Goal: Information Seeking & Learning: Learn about a topic

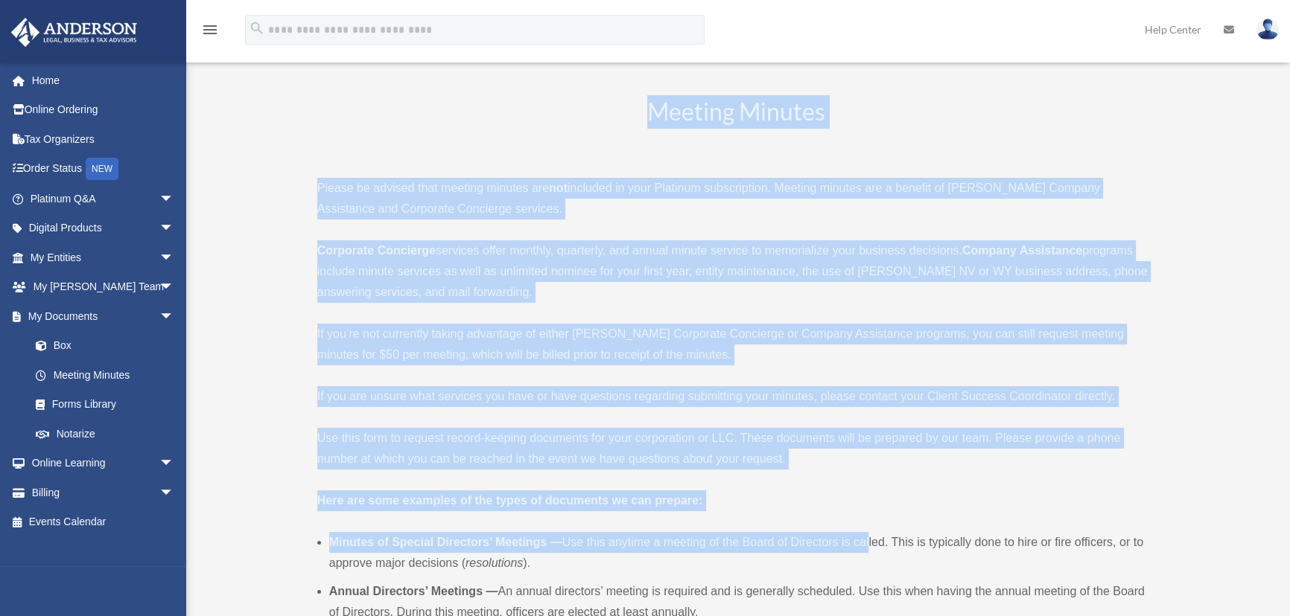
drag, startPoint x: 641, startPoint y: 99, endPoint x: 866, endPoint y: 520, distance: 477.0
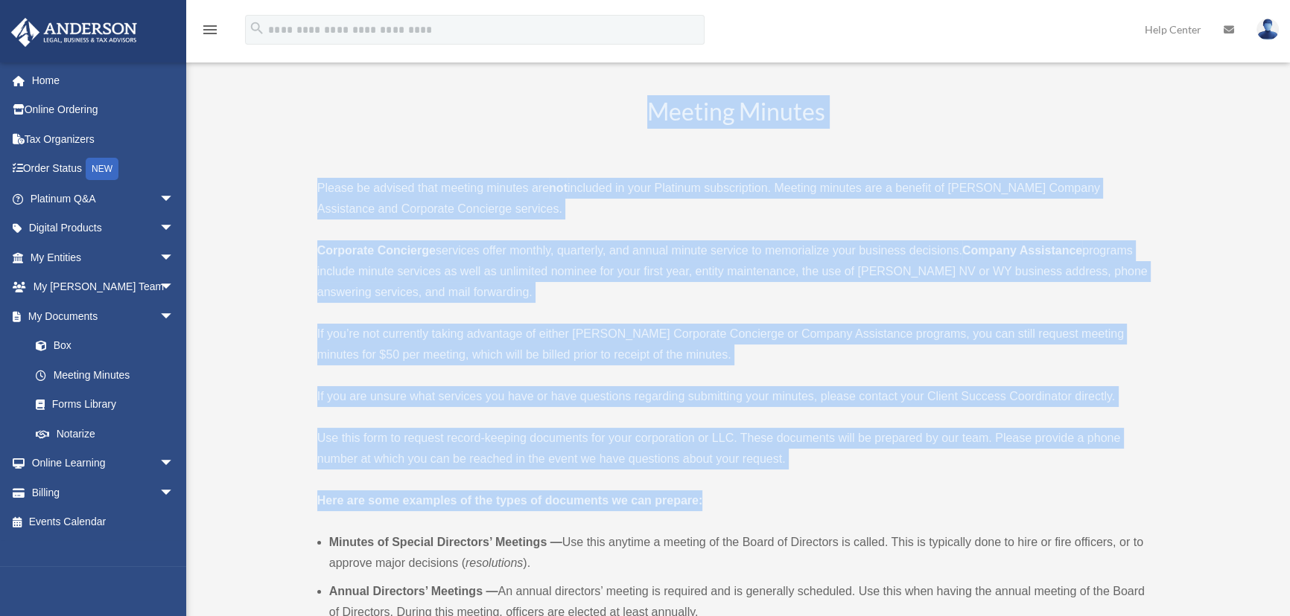
drag, startPoint x: 768, startPoint y: 497, endPoint x: 608, endPoint y: 78, distance: 448.3
drag, startPoint x: 626, startPoint y: 91, endPoint x: 762, endPoint y: 501, distance: 432.3
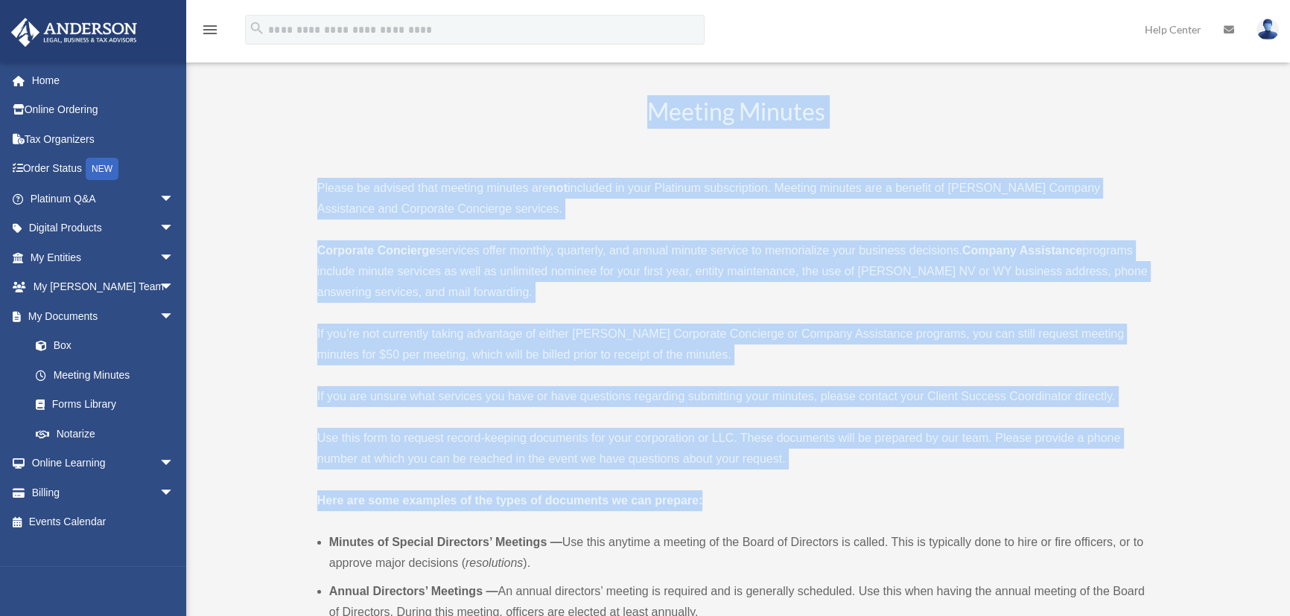
click at [762, 501] on p "Here are some examples of the types of documents we can prepare:" at bounding box center [736, 501] width 838 height 21
drag, startPoint x: 732, startPoint y: 499, endPoint x: 635, endPoint y: 105, distance: 405.6
click at [635, 105] on h2 "Meeting Minutes" at bounding box center [736, 126] width 838 height 62
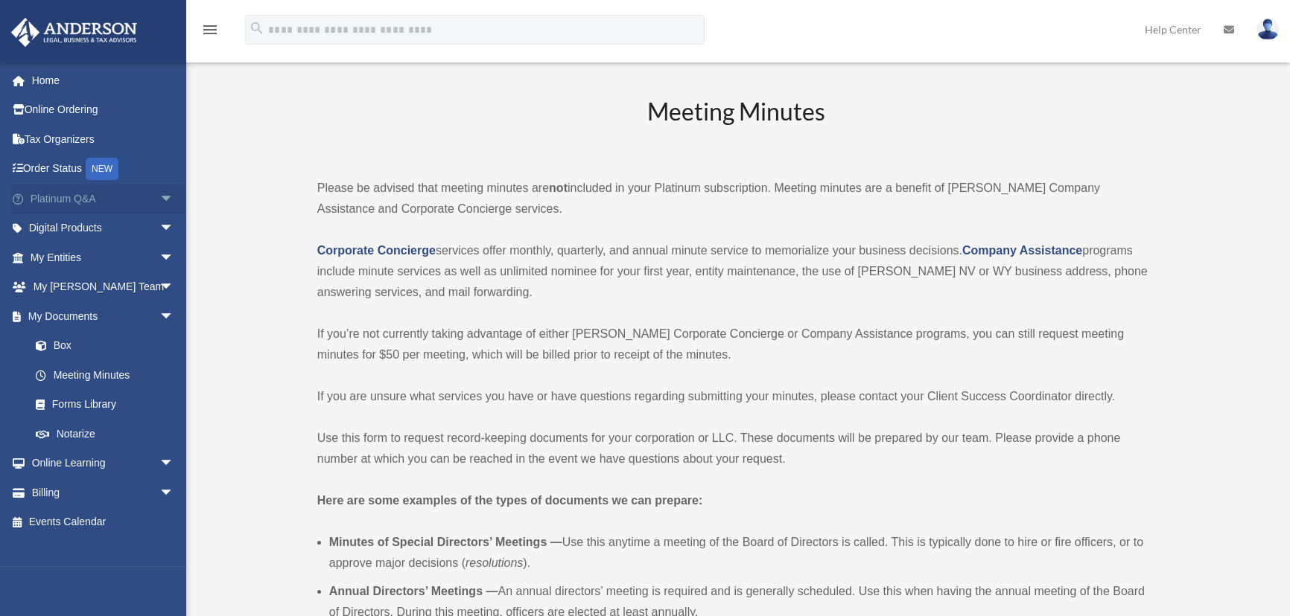
click at [159, 190] on span "arrow_drop_down" at bounding box center [174, 199] width 30 height 31
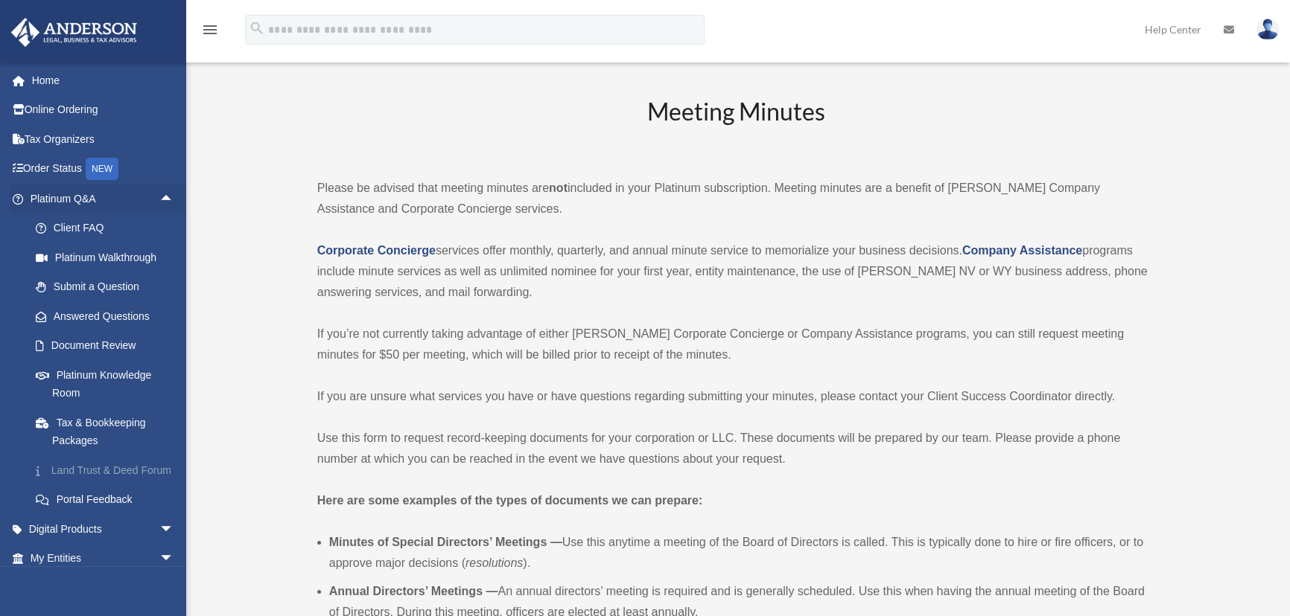
click at [92, 468] on link "Land Trust & Deed Forum" at bounding box center [109, 471] width 176 height 30
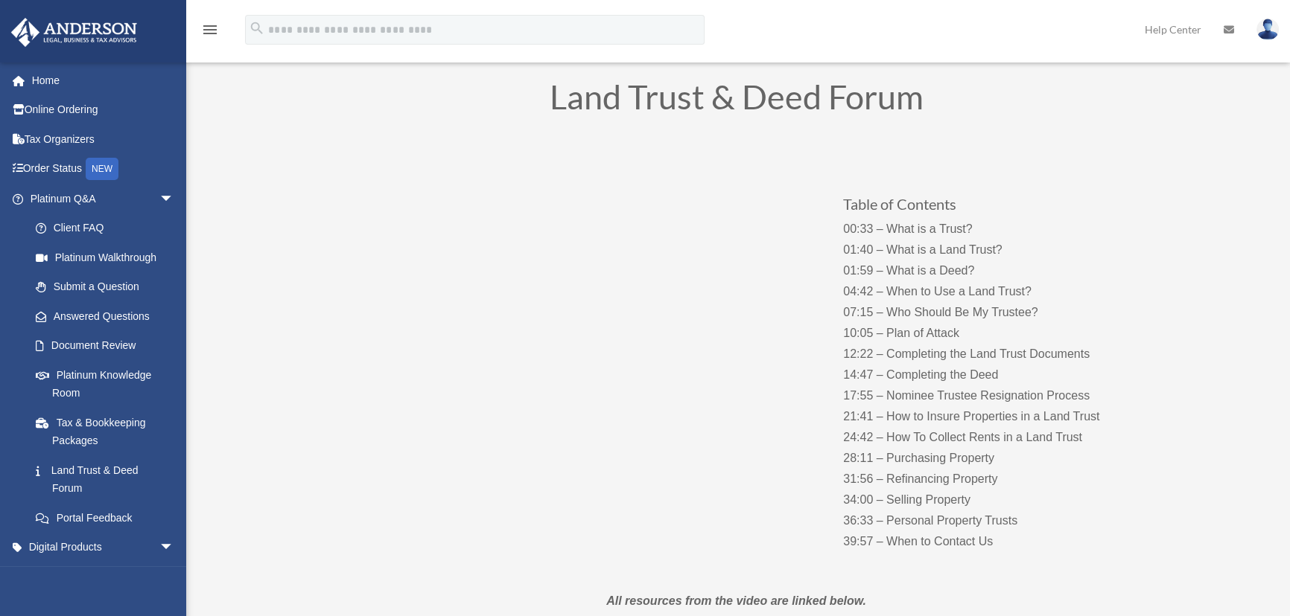
scroll to position [270, 0]
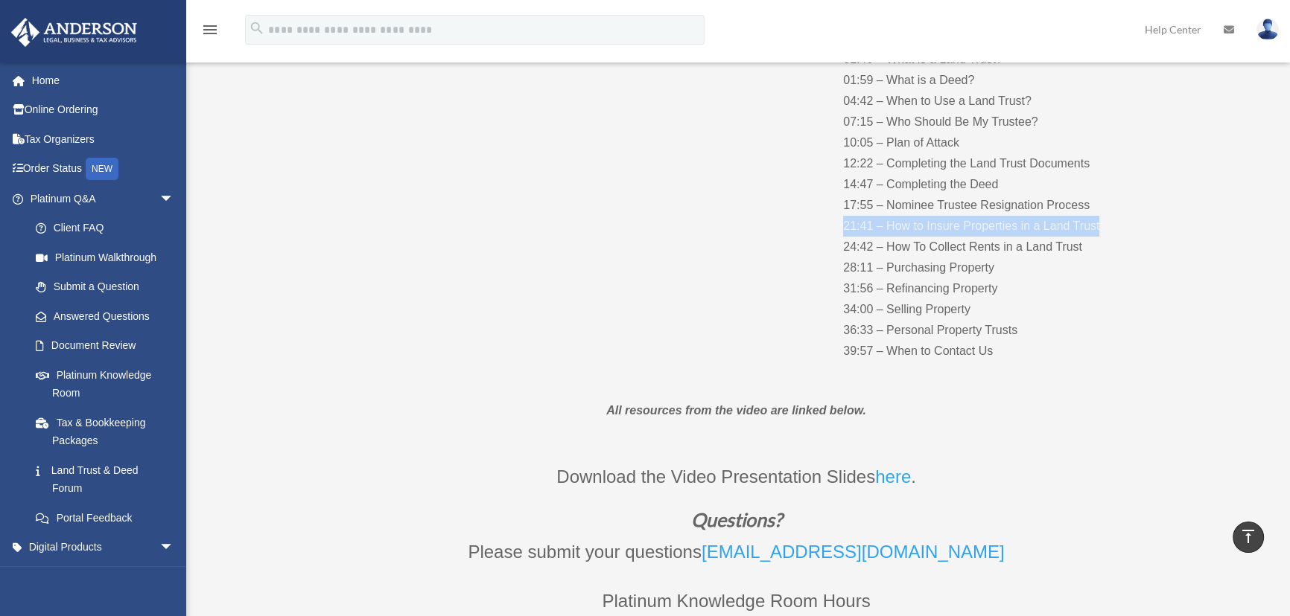
drag, startPoint x: 845, startPoint y: 223, endPoint x: 1106, endPoint y: 223, distance: 260.6
click at [1106, 223] on p "00:33 – What is a Trust? 01:40 – What is a Land Trust? 01:59 – What is a Deed? …" at bounding box center [990, 195] width 294 height 334
drag, startPoint x: 1104, startPoint y: 223, endPoint x: 838, endPoint y: 231, distance: 266.7
click at [838, 231] on div "Table of Contents 00:33 – What is a Trust? 01:40 – What is a Land Trust? 01:59 …" at bounding box center [736, 167] width 804 height 431
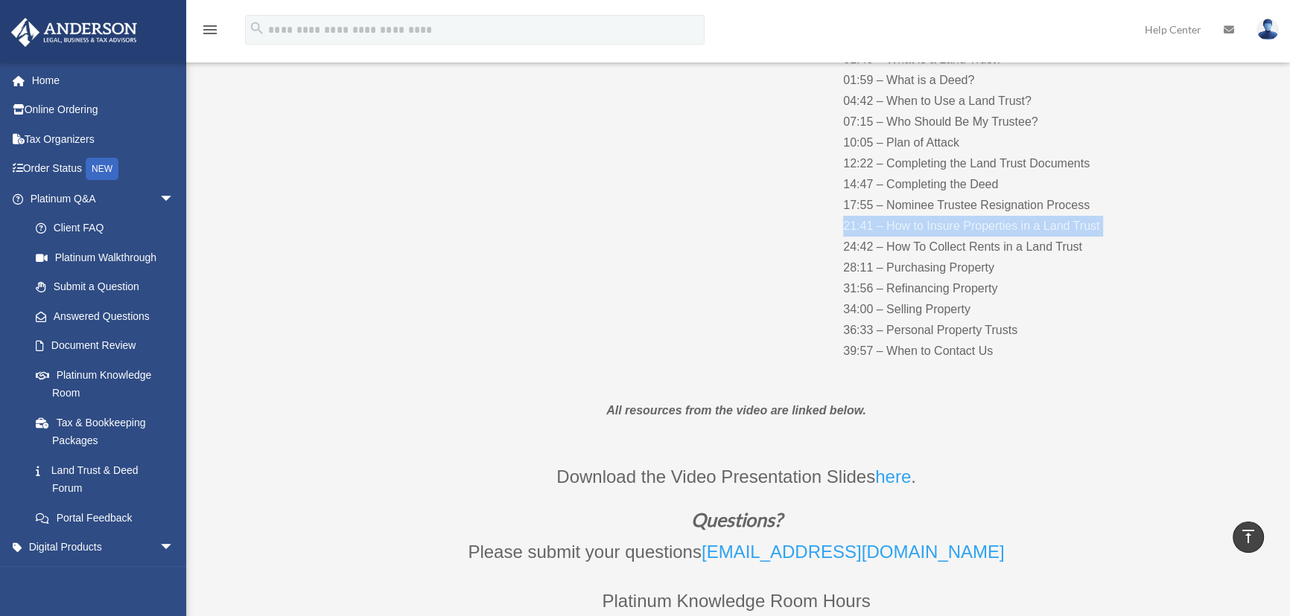
click at [884, 235] on p "00:33 – What is a Trust? 01:40 – What is a Land Trust? 01:59 – What is a Deed? …" at bounding box center [990, 195] width 294 height 334
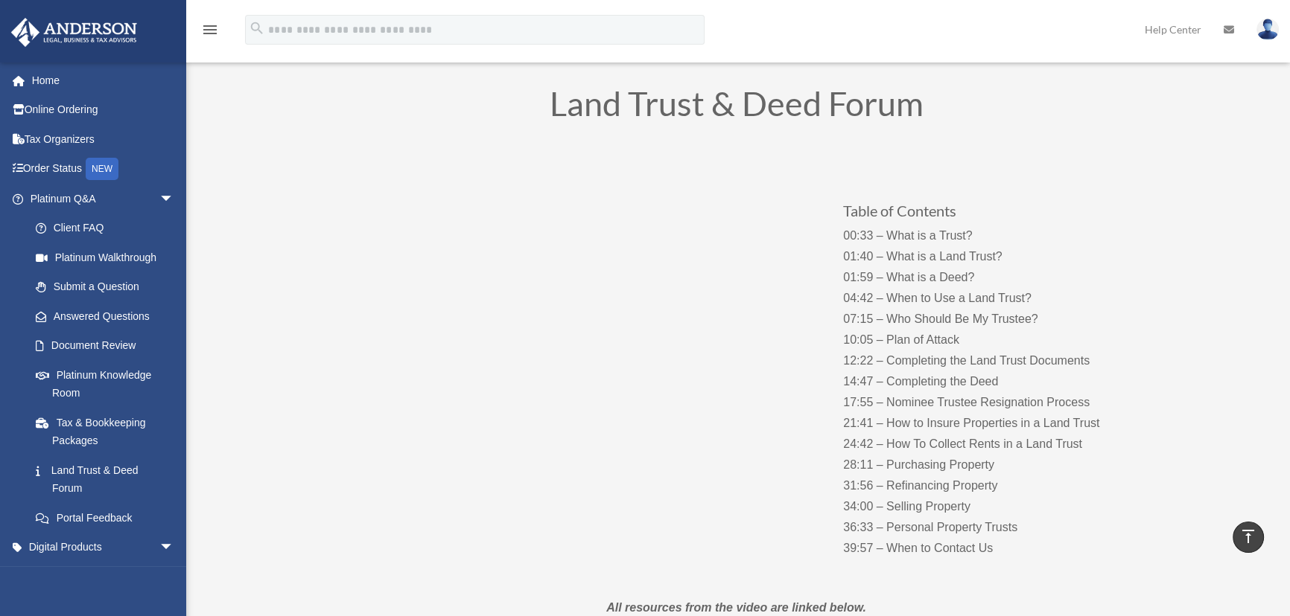
scroll to position [67, 0]
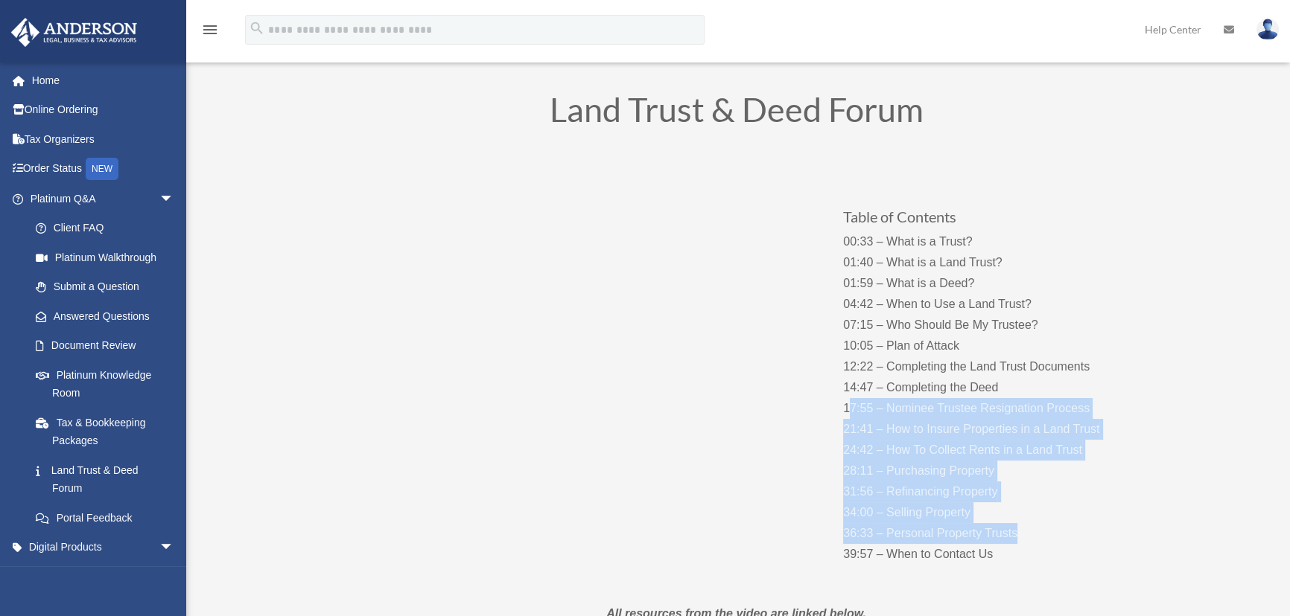
drag, startPoint x: 849, startPoint y: 417, endPoint x: 1051, endPoint y: 538, distance: 234.8
click at [1052, 536] on p "00:33 – What is a Trust? 01:40 – What is a Land Trust? 01:59 – What is a Deed? …" at bounding box center [990, 399] width 294 height 334
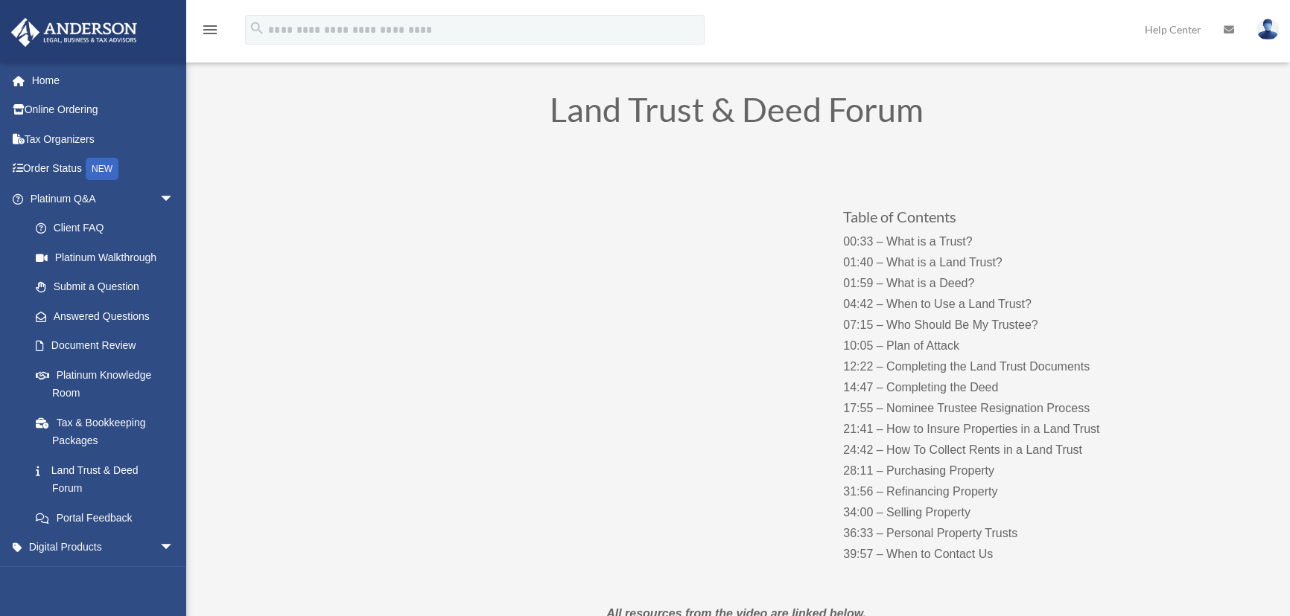
click at [1051, 551] on p "00:33 – What is a Trust? 01:40 – What is a Land Trust? 01:59 – What is a Deed? …" at bounding box center [990, 399] width 294 height 334
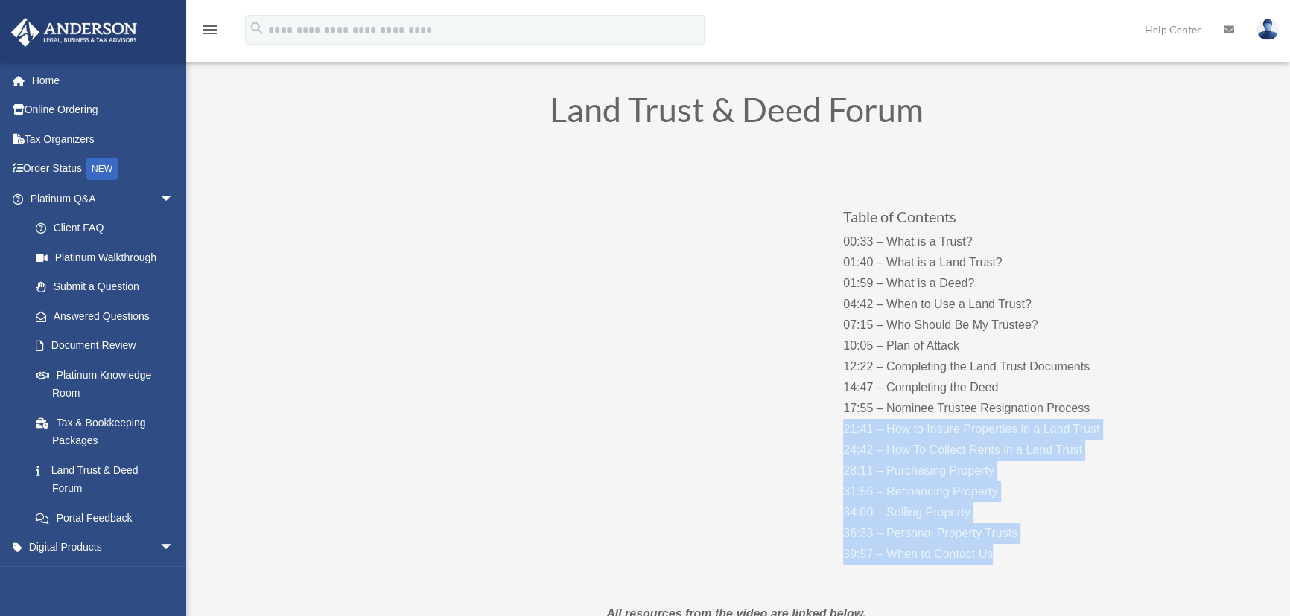
drag, startPoint x: 1042, startPoint y: 552, endPoint x: 845, endPoint y: 427, distance: 233.6
click at [845, 427] on p "00:33 – What is a Trust? 01:40 – What is a Land Trust? 01:59 – What is a Deed? …" at bounding box center [990, 399] width 294 height 334
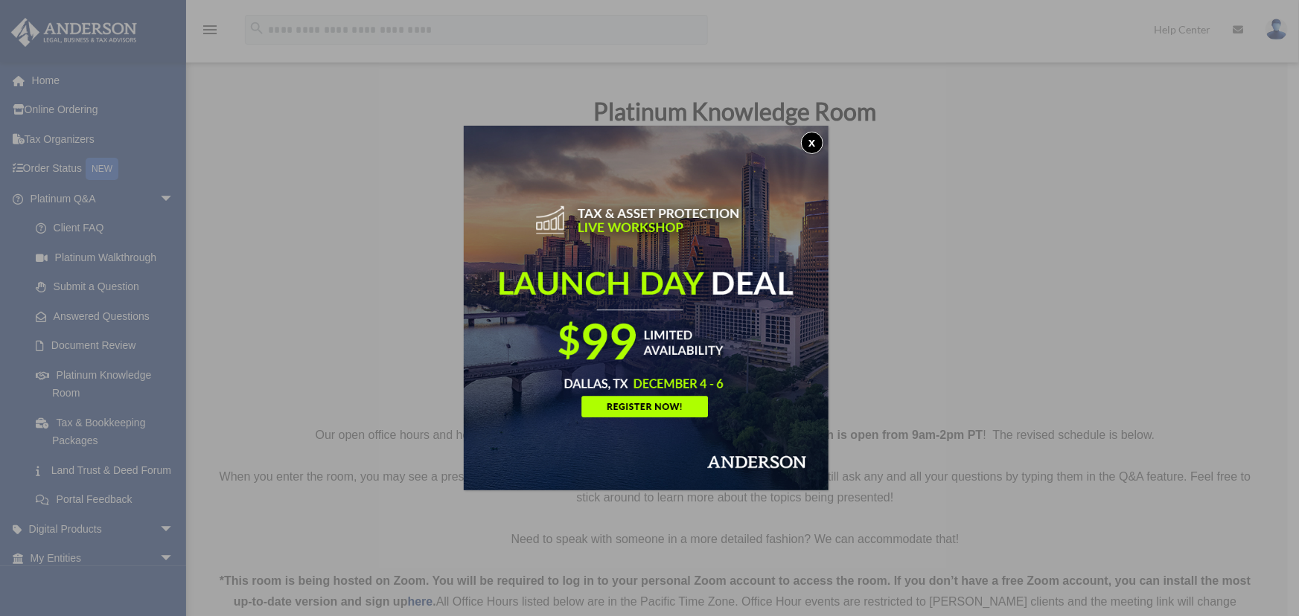
click at [591, 69] on div "x" at bounding box center [649, 308] width 1299 height 616
